Goal: Task Accomplishment & Management: Manage account settings

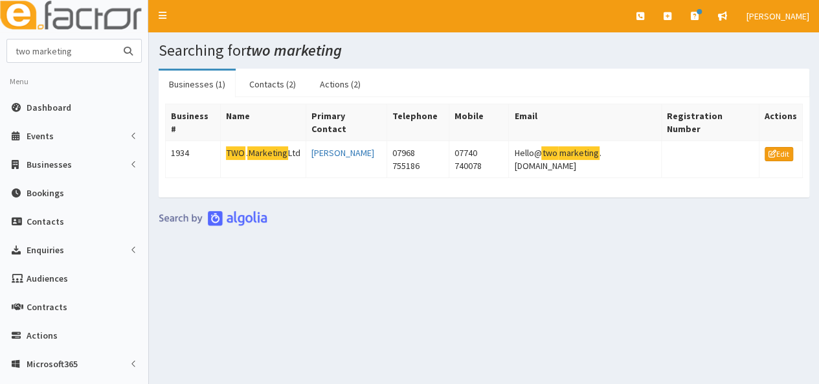
drag, startPoint x: 80, startPoint y: 51, endPoint x: 0, endPoint y: 50, distance: 79.6
click at [0, 50] on section "two marketing Menu Dashboard Events Events Apps" at bounding box center [74, 297] width 148 height 516
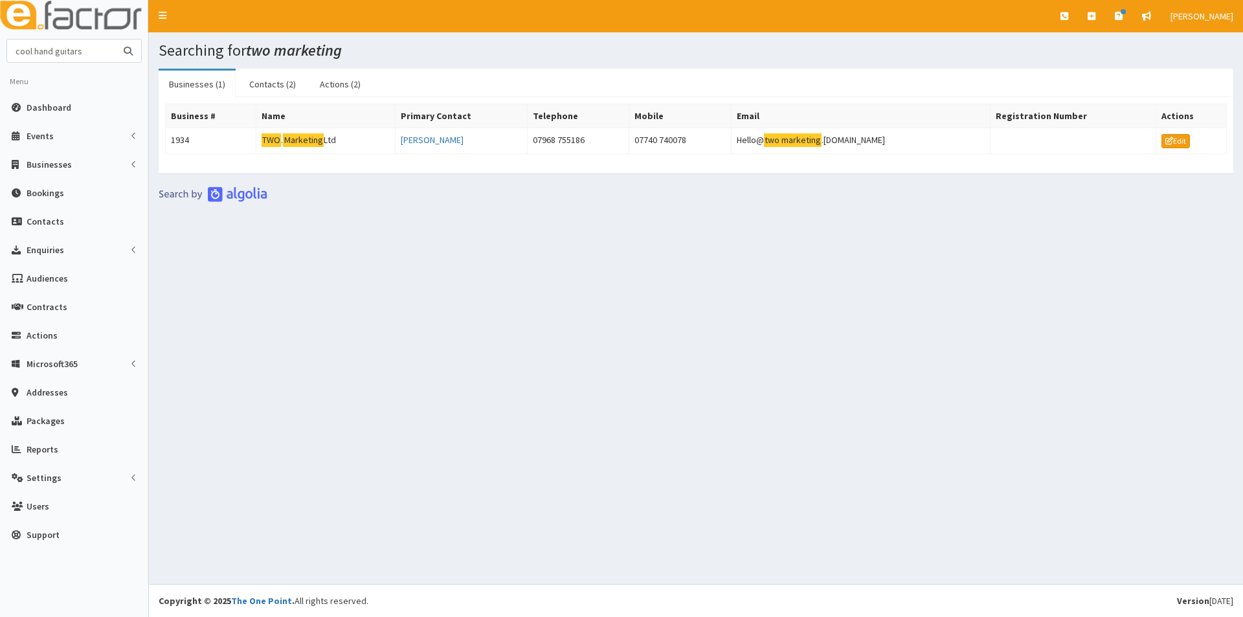
type input "cool hand guitars"
click at [115, 39] on button "submit" at bounding box center [128, 50] width 26 height 23
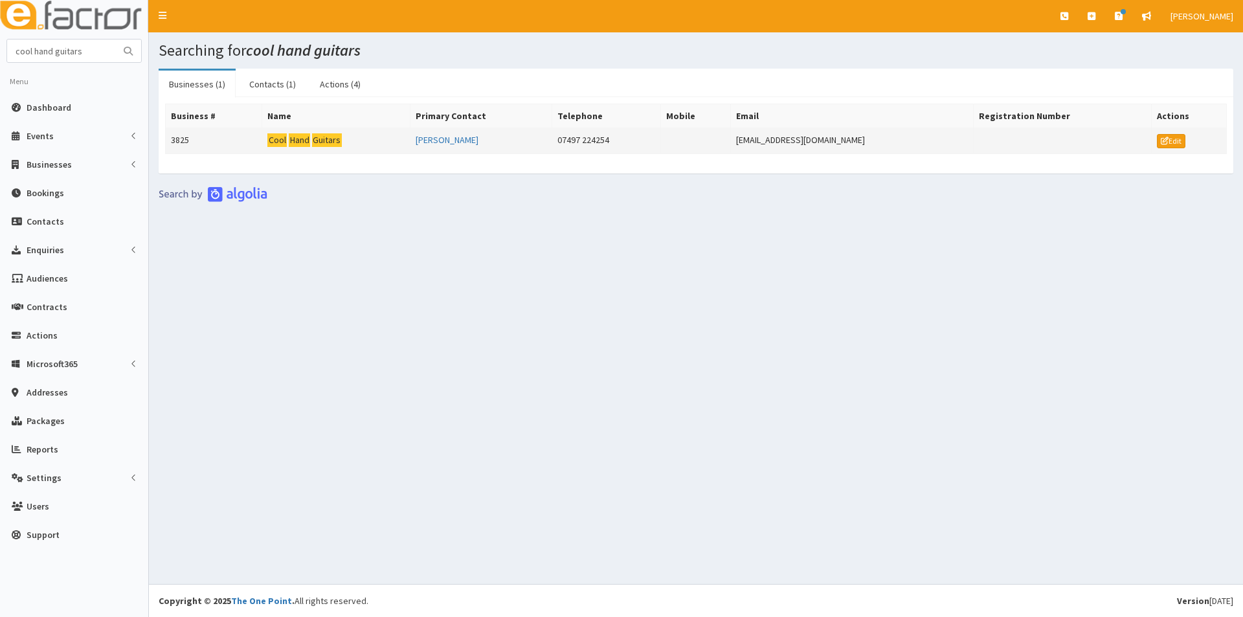
click at [298, 145] on mark "Hand" at bounding box center [299, 140] width 21 height 14
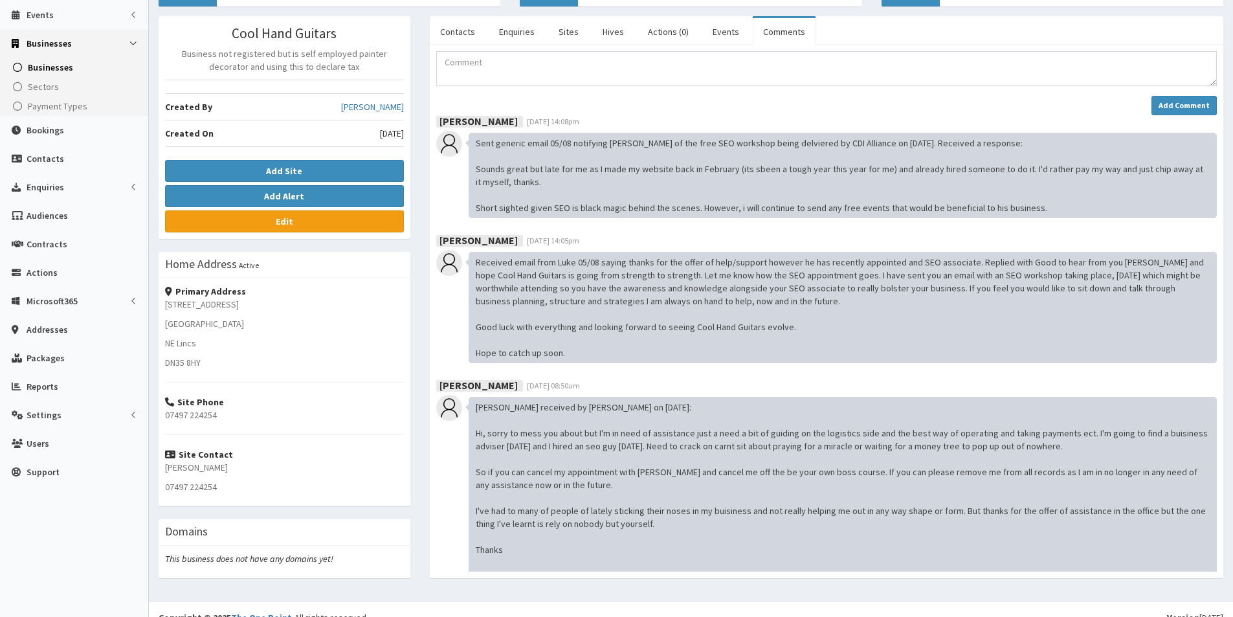
scroll to position [129, 0]
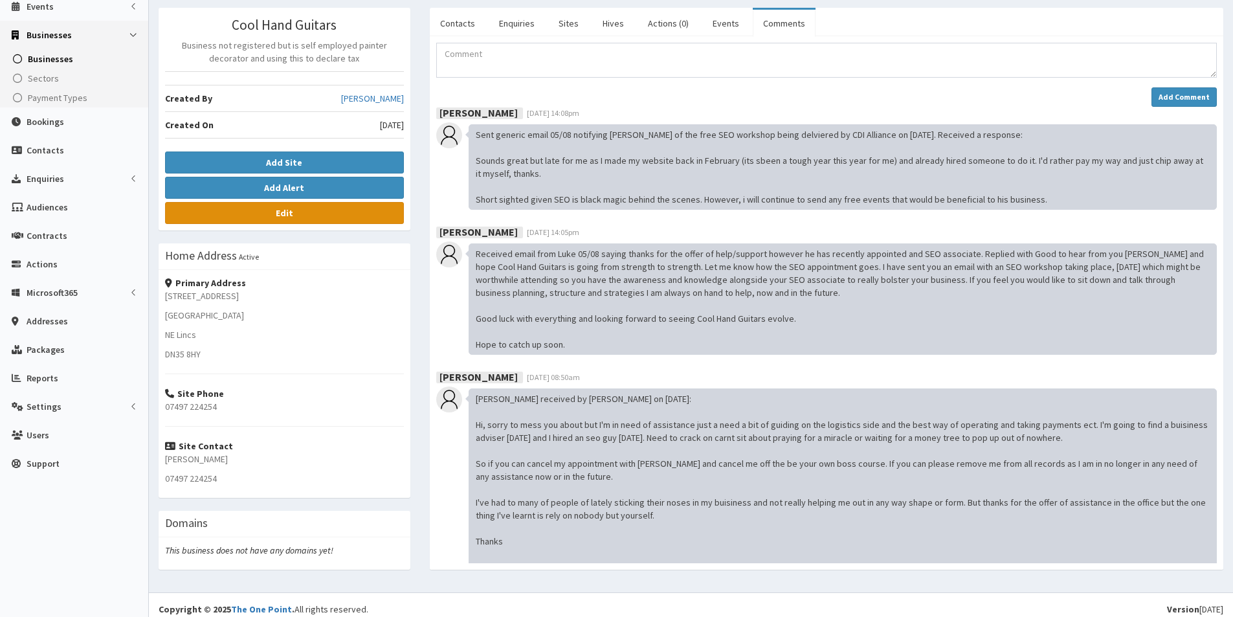
click at [302, 213] on link "Edit" at bounding box center [284, 213] width 239 height 22
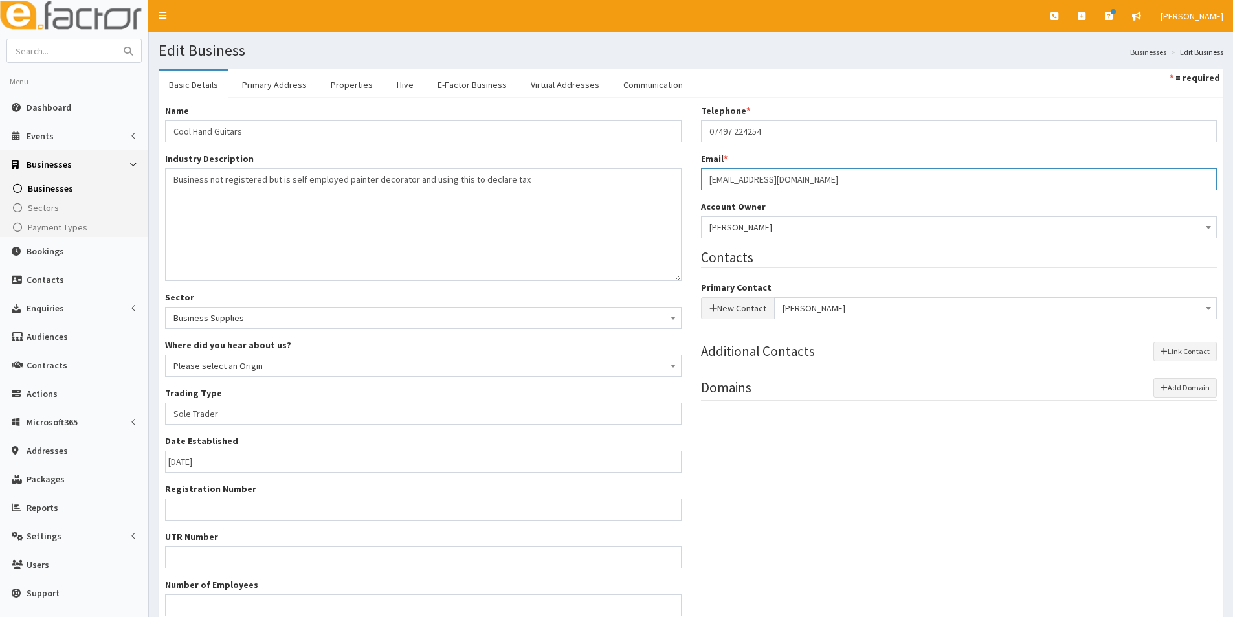
drag, startPoint x: 806, startPoint y: 179, endPoint x: 705, endPoint y: 172, distance: 101.9
click at [705, 172] on input "[EMAIL_ADDRESS][DOMAIN_NAME]" at bounding box center [959, 179] width 516 height 22
